Goal: Find contact information: Find contact information

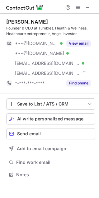
scroll to position [170, 99]
click at [87, 7] on span at bounding box center [87, 7] width 5 height 5
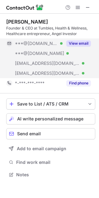
click at [74, 42] on button "View email" at bounding box center [78, 43] width 24 height 6
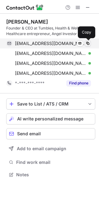
click at [88, 43] on span at bounding box center [87, 43] width 5 height 5
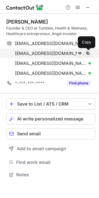
click at [85, 54] on span at bounding box center [87, 53] width 5 height 5
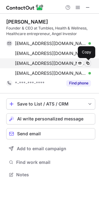
click at [88, 65] on span at bounding box center [87, 63] width 5 height 5
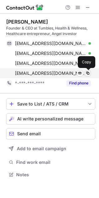
click at [86, 74] on span at bounding box center [87, 73] width 5 height 5
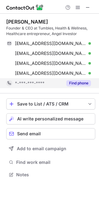
click at [82, 83] on button "Find phone" at bounding box center [78, 83] width 24 height 6
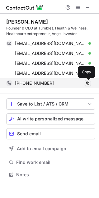
click at [90, 83] on button at bounding box center [87, 83] width 6 height 6
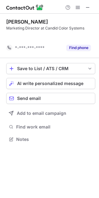
scroll to position [125, 99]
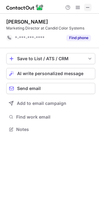
click at [87, 7] on span at bounding box center [87, 7] width 5 height 5
click at [90, 7] on button at bounding box center [87, 7] width 7 height 7
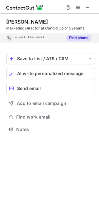
click at [85, 38] on button "Find phone" at bounding box center [78, 38] width 24 height 6
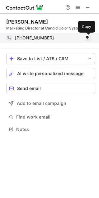
click at [87, 38] on span at bounding box center [87, 37] width 5 height 5
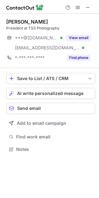
scroll to position [145, 99]
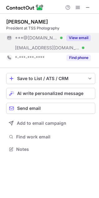
click at [82, 39] on button "View email" at bounding box center [78, 38] width 24 height 6
click at [62, 39] on div "***@gmail.com Verified" at bounding box center [38, 38] width 47 height 6
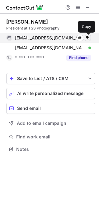
click at [89, 38] on span at bounding box center [87, 37] width 5 height 5
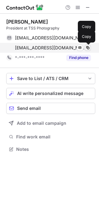
click at [85, 50] on span at bounding box center [87, 47] width 5 height 5
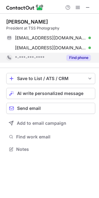
click at [74, 59] on button "Find phone" at bounding box center [78, 58] width 24 height 6
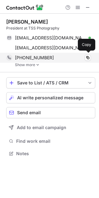
scroll to position [149, 99]
click at [89, 58] on span at bounding box center [87, 57] width 5 height 5
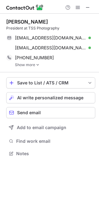
click at [33, 66] on link "Show more" at bounding box center [55, 65] width 80 height 4
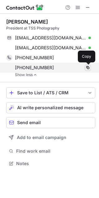
click at [87, 70] on button at bounding box center [87, 67] width 6 height 6
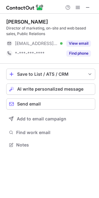
scroll to position [140, 99]
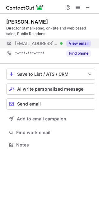
click at [82, 43] on button "View email" at bounding box center [78, 43] width 24 height 6
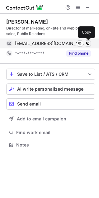
click at [90, 44] on span at bounding box center [87, 43] width 5 height 5
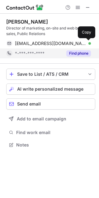
click at [78, 54] on button "Find phone" at bounding box center [78, 53] width 24 height 6
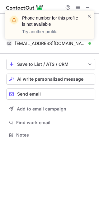
scroll to position [131, 99]
